Goal: Information Seeking & Learning: Find specific fact

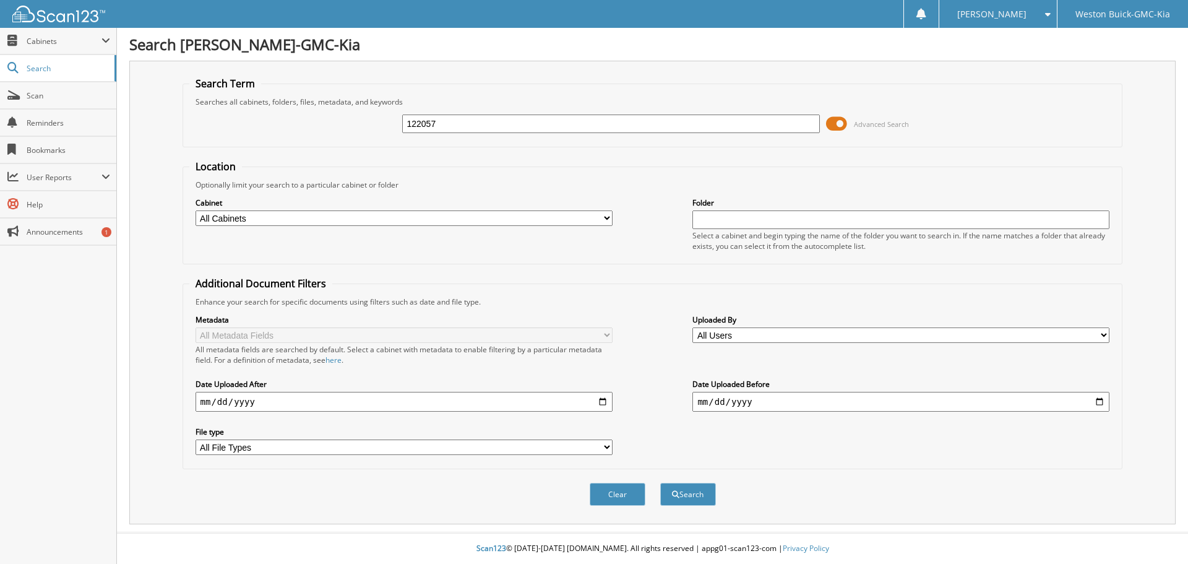
type input "122057"
click at [660, 483] on button "Search" at bounding box center [688, 494] width 56 height 23
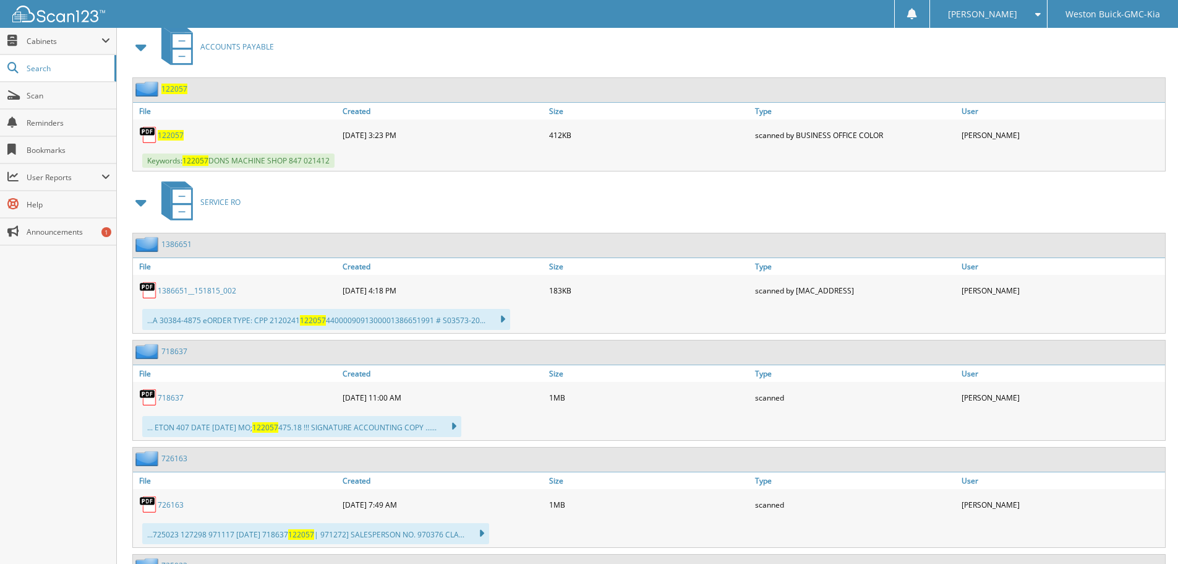
scroll to position [557, 0]
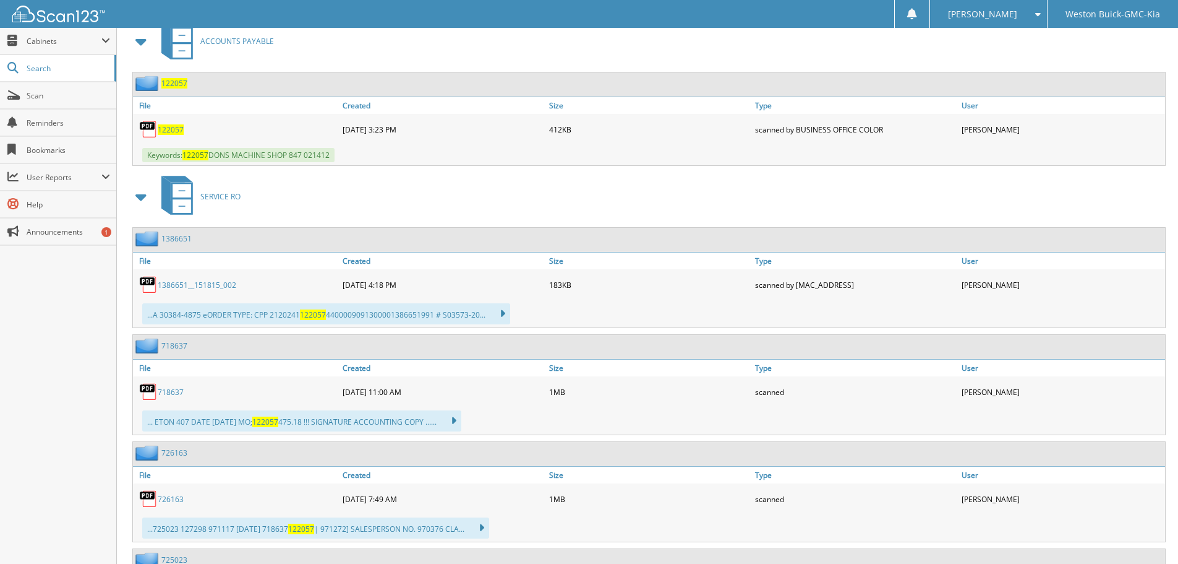
click at [173, 129] on span "122057" at bounding box center [171, 129] width 26 height 11
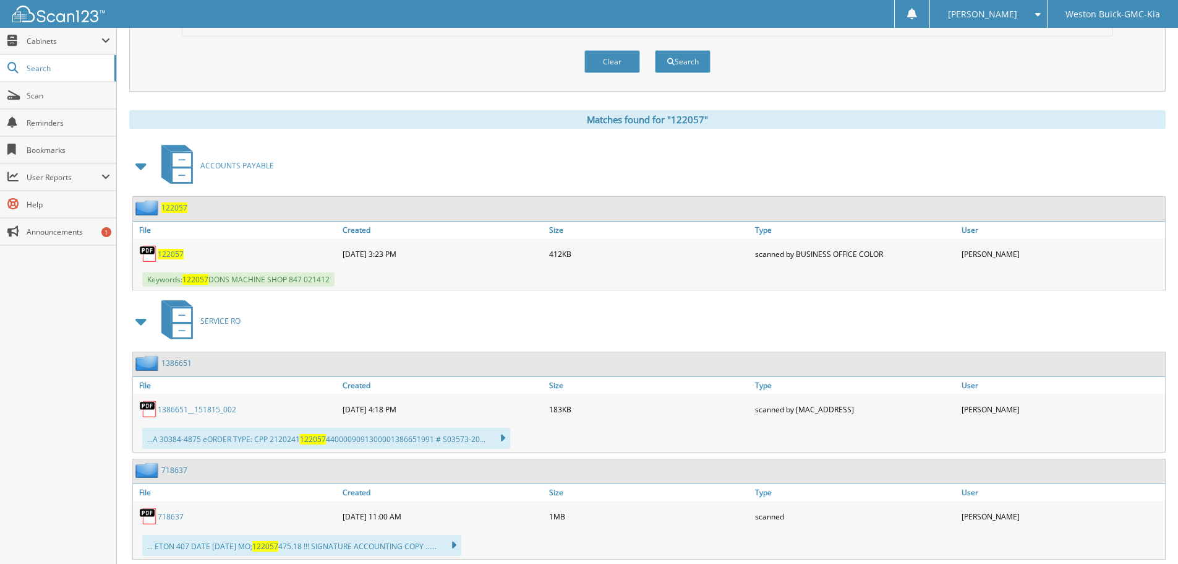
scroll to position [680, 0]
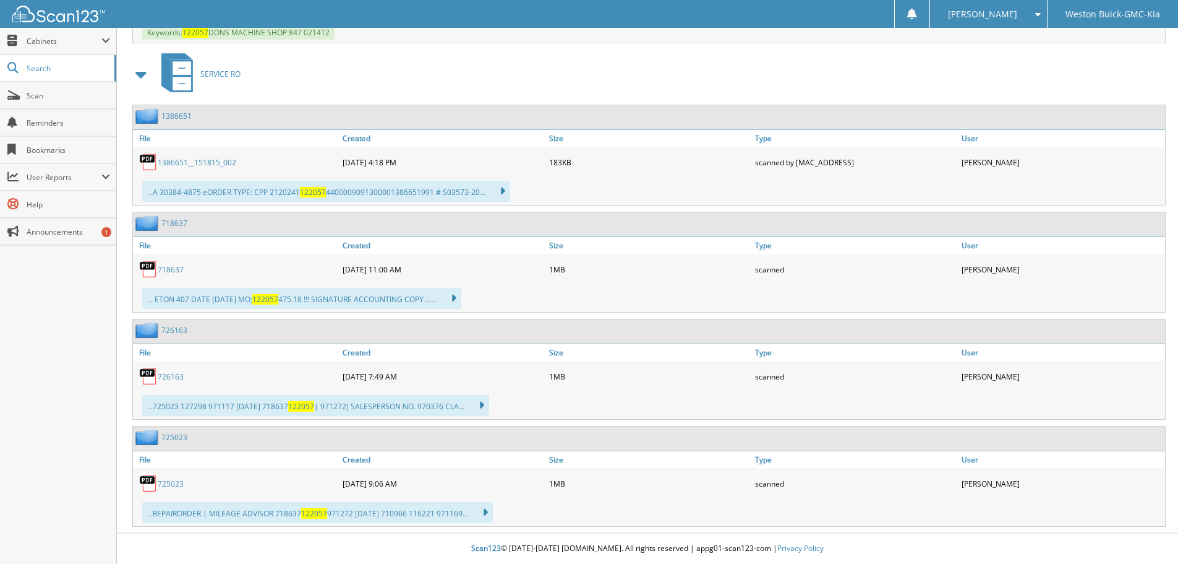
click at [192, 165] on link "1386651__151815_002" at bounding box center [197, 162] width 79 height 11
click at [214, 406] on div "...725023 127298 971117 01/31/25 718637 122057 | 971272] SALESPERSON NO. 970376…" at bounding box center [315, 405] width 347 height 21
click at [308, 405] on span "122057" at bounding box center [301, 406] width 26 height 11
click at [160, 377] on link "726163" at bounding box center [171, 376] width 26 height 11
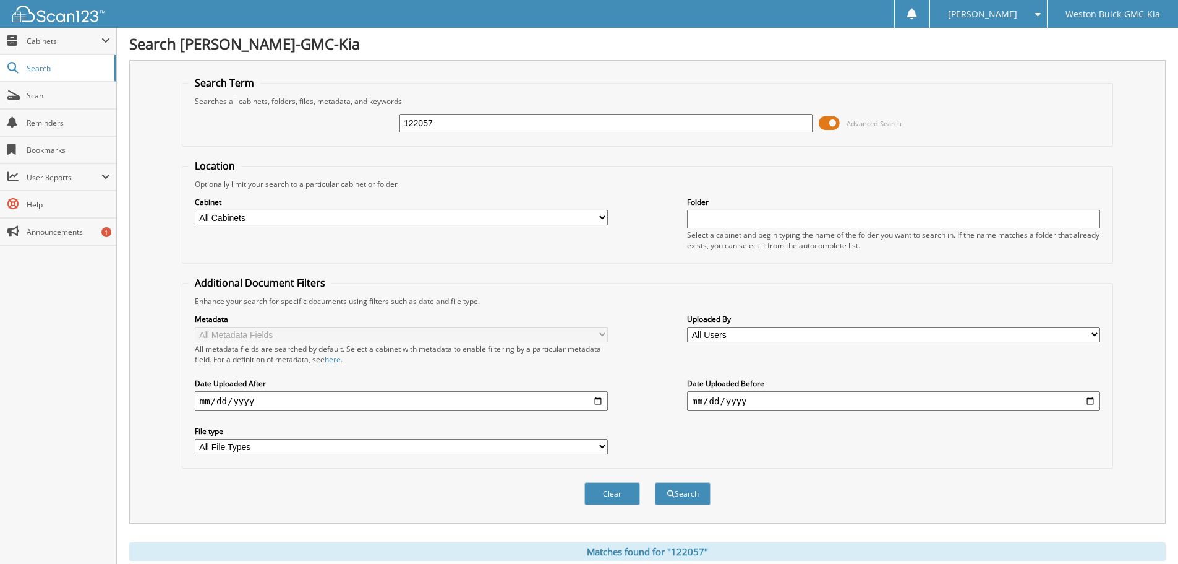
scroll to position [0, 0]
click at [657, 120] on input "122057" at bounding box center [606, 123] width 413 height 19
type input "122769"
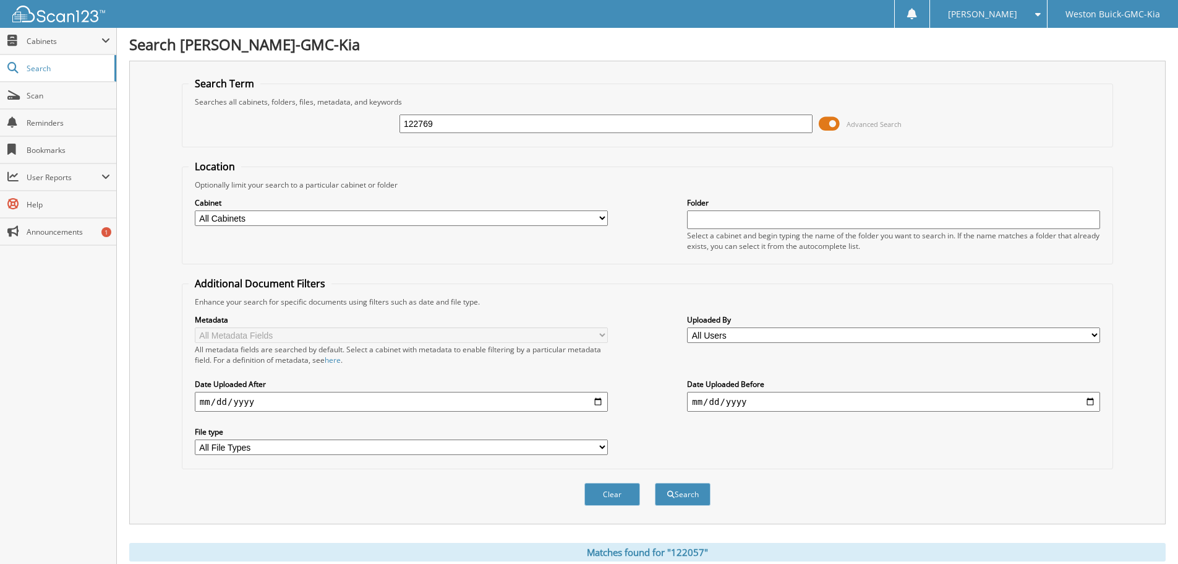
click at [655, 483] on button "Search" at bounding box center [683, 494] width 56 height 23
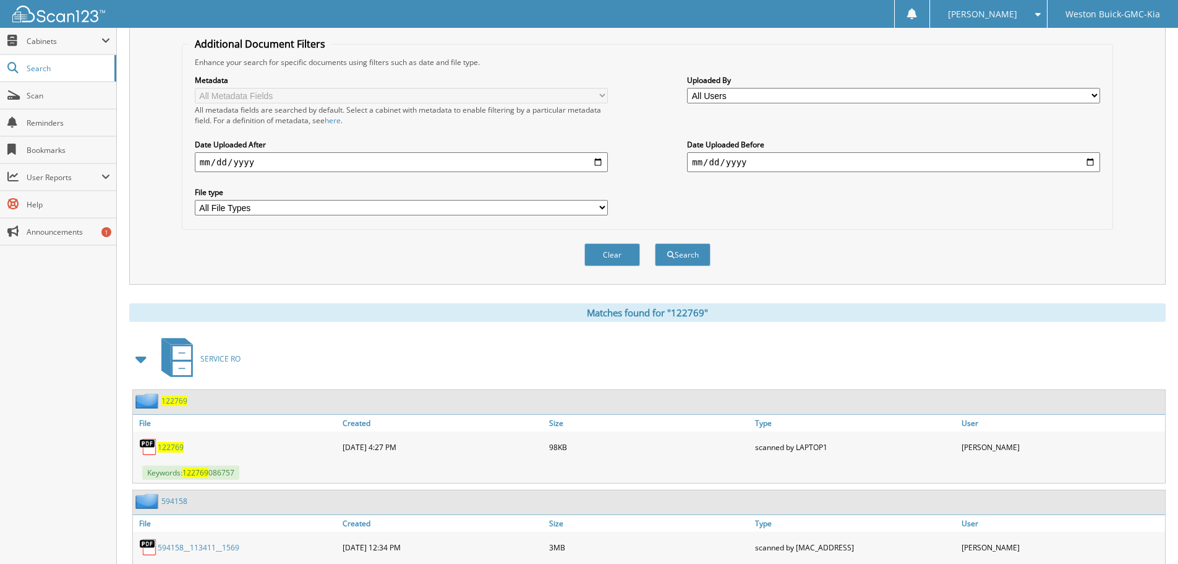
scroll to position [11, 0]
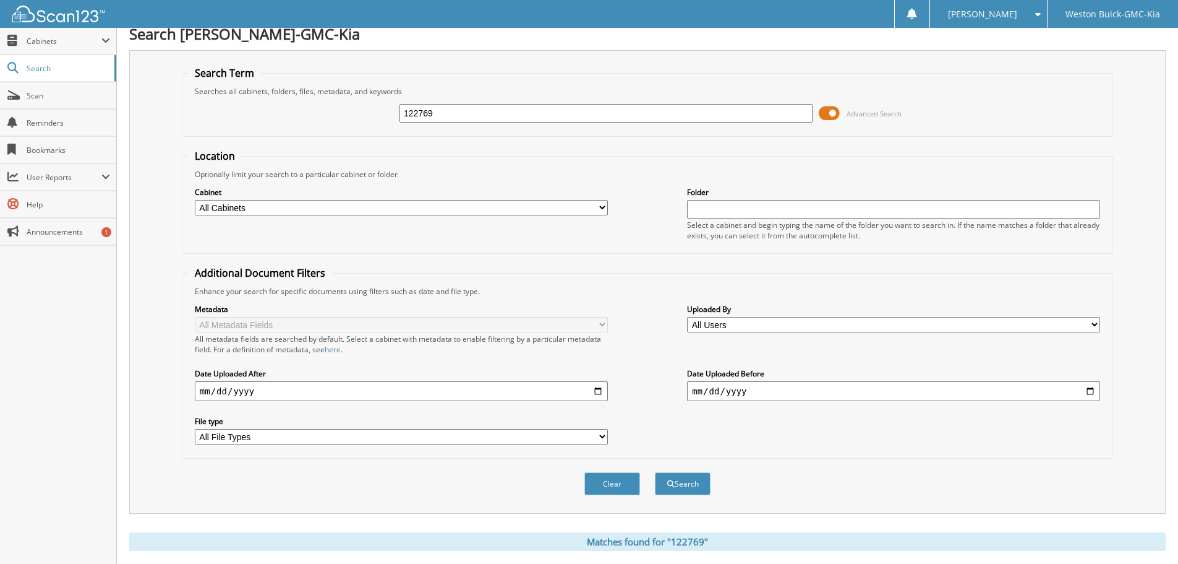
click at [448, 118] on input "122769" at bounding box center [606, 113] width 413 height 19
type input "122820"
click at [655, 472] on button "Search" at bounding box center [683, 483] width 56 height 23
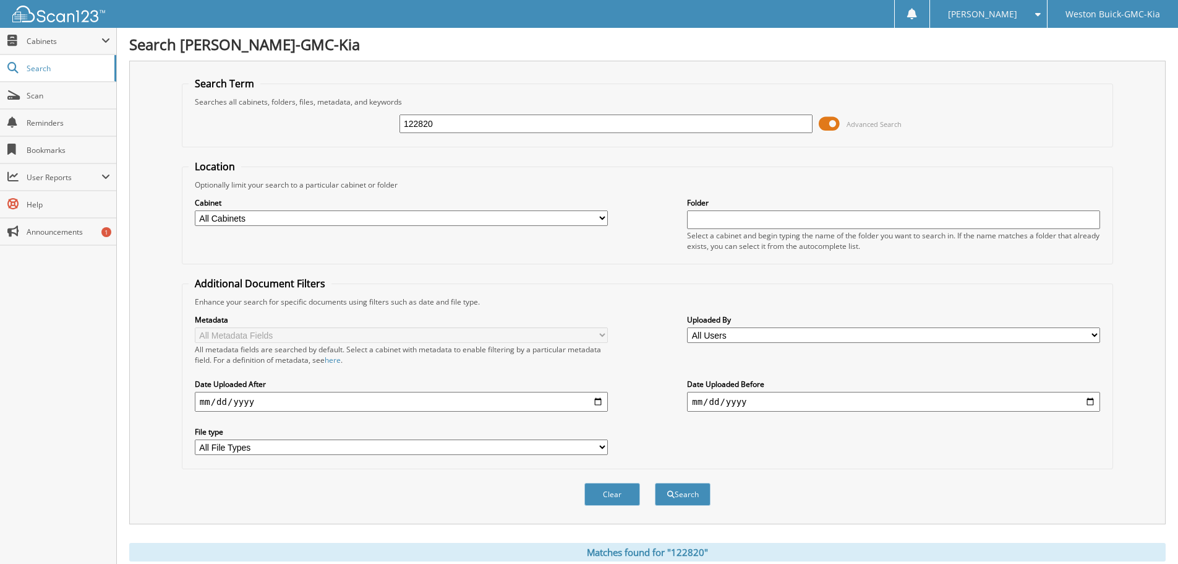
click at [495, 117] on input "122820" at bounding box center [606, 123] width 413 height 19
type input "122889"
click at [655, 483] on button "Search" at bounding box center [683, 494] width 56 height 23
click at [456, 118] on input "122889" at bounding box center [606, 123] width 413 height 19
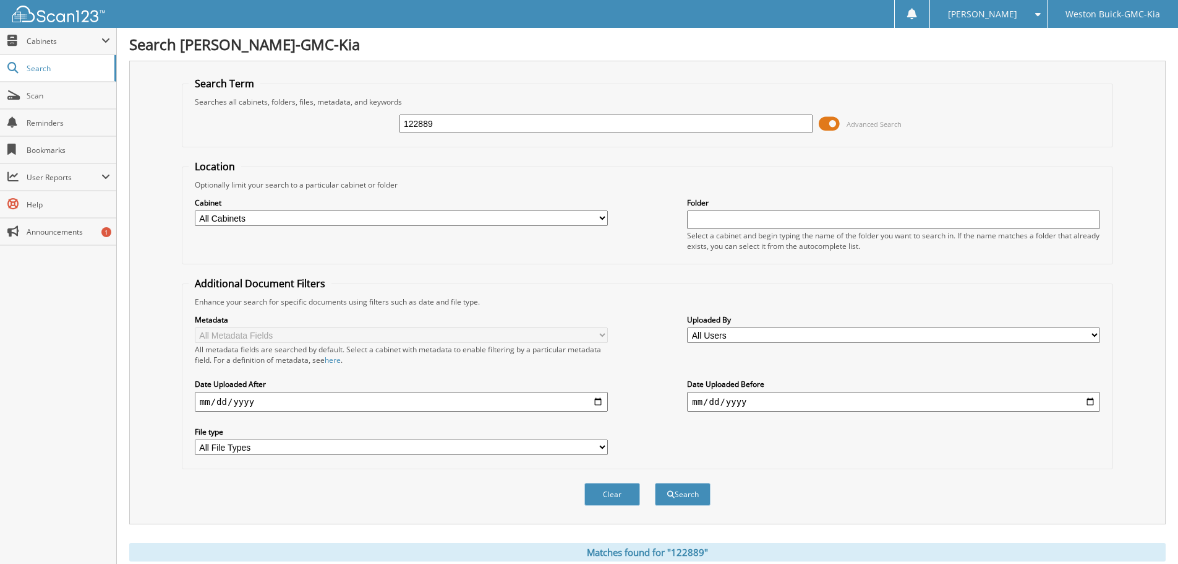
click at [453, 120] on input "122889" at bounding box center [606, 123] width 413 height 19
drag, startPoint x: 448, startPoint y: 122, endPoint x: 418, endPoint y: 124, distance: 30.3
click at [418, 124] on input "122889" at bounding box center [606, 123] width 413 height 19
type input "122935"
click at [655, 483] on button "Search" at bounding box center [683, 494] width 56 height 23
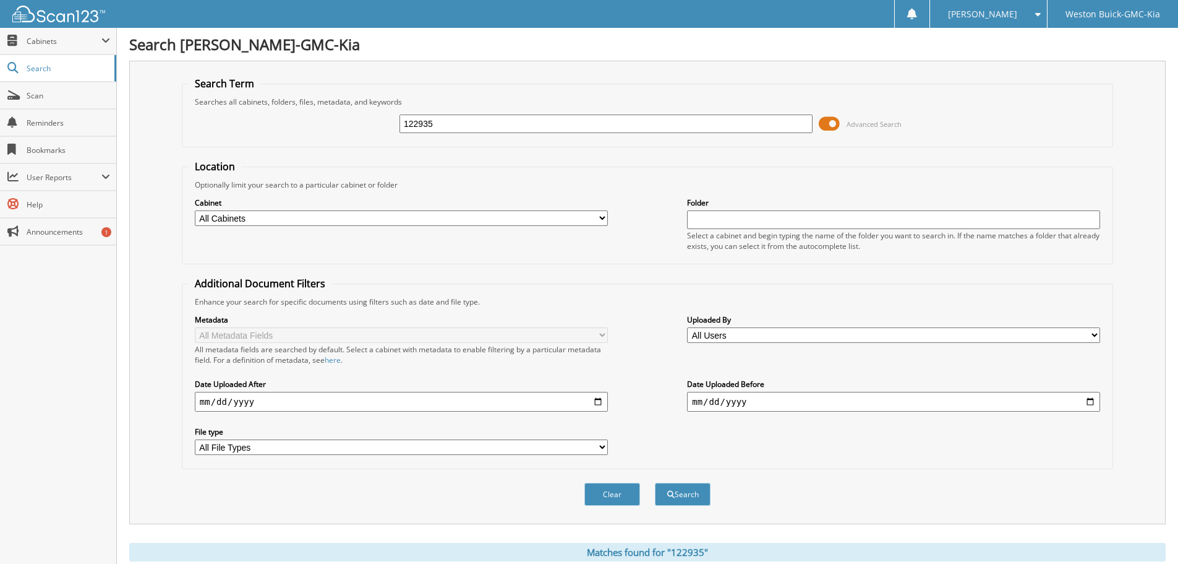
click at [437, 129] on input "122935" at bounding box center [606, 123] width 413 height 19
type input "123072"
click at [655, 483] on button "Search" at bounding box center [683, 494] width 56 height 23
click at [54, 96] on span "Scan" at bounding box center [69, 95] width 84 height 11
